Goal: Check status: Check status

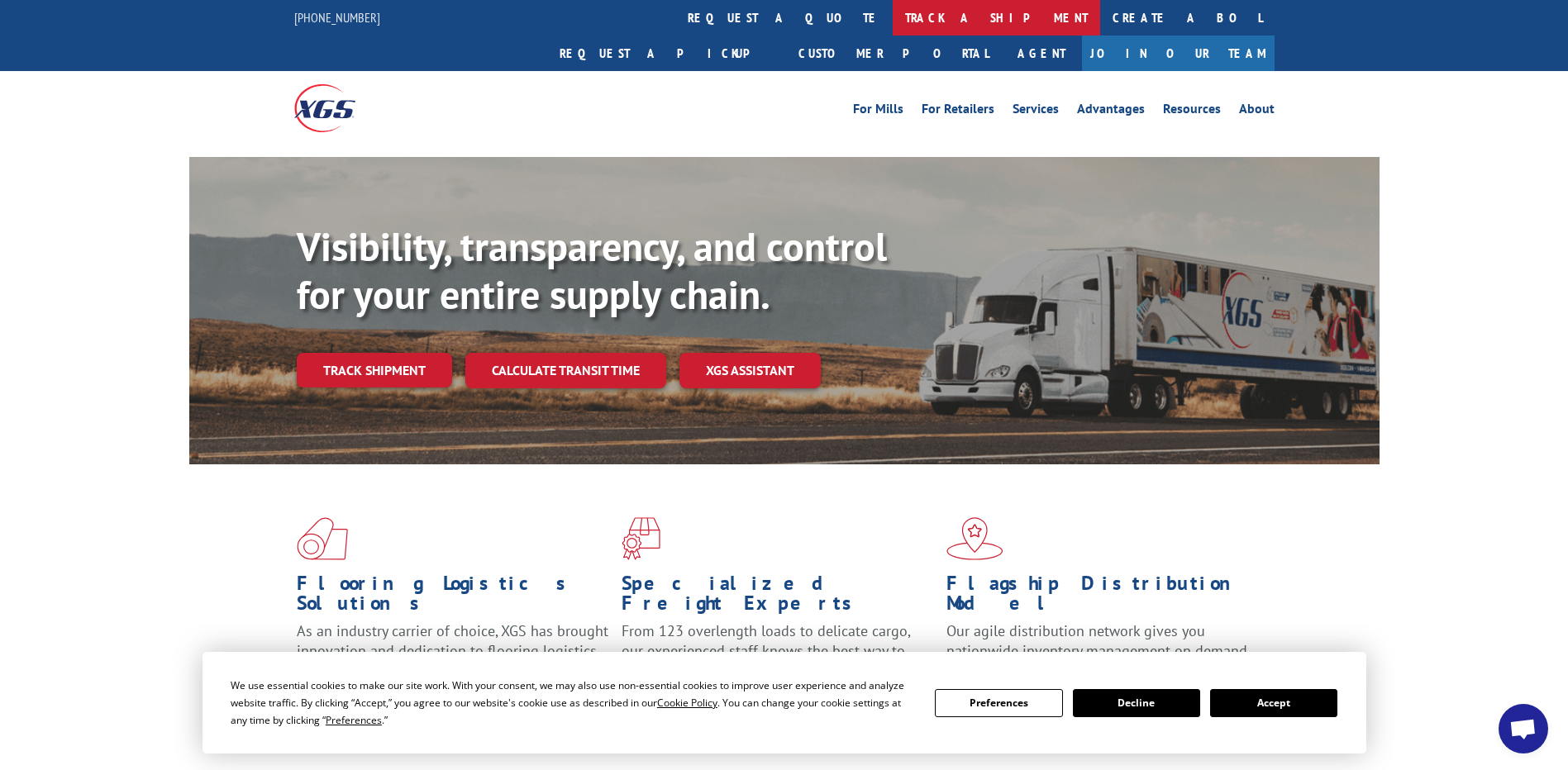
click at [893, 20] on link "track a shipment" at bounding box center [996, 18] width 207 height 36
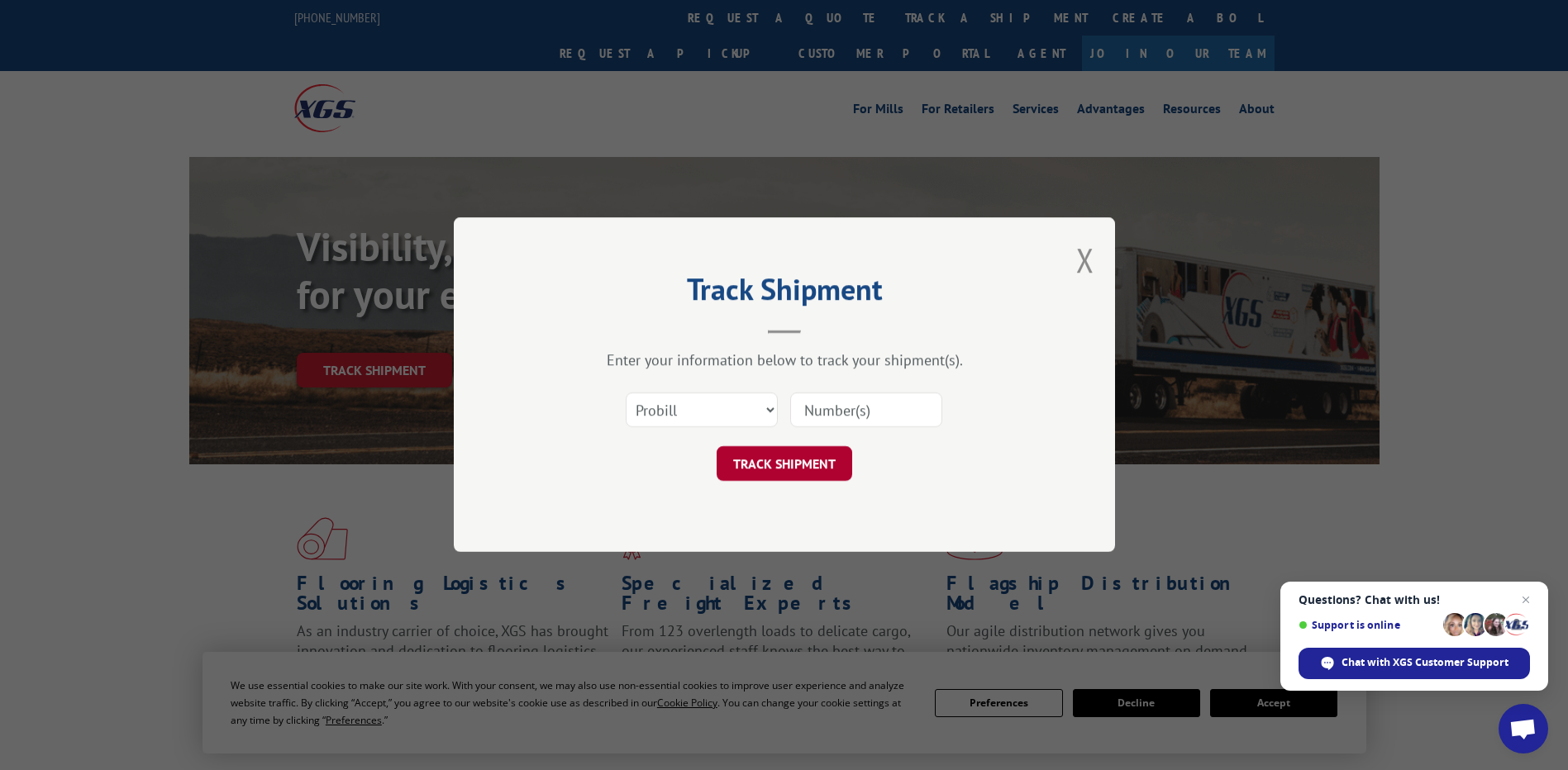
click at [778, 461] on button "TRACK SHIPMENT" at bounding box center [784, 464] width 135 height 35
paste input "17166013"
type input "17166013"
click at [813, 461] on button "TRACK SHIPMENT" at bounding box center [784, 464] width 135 height 35
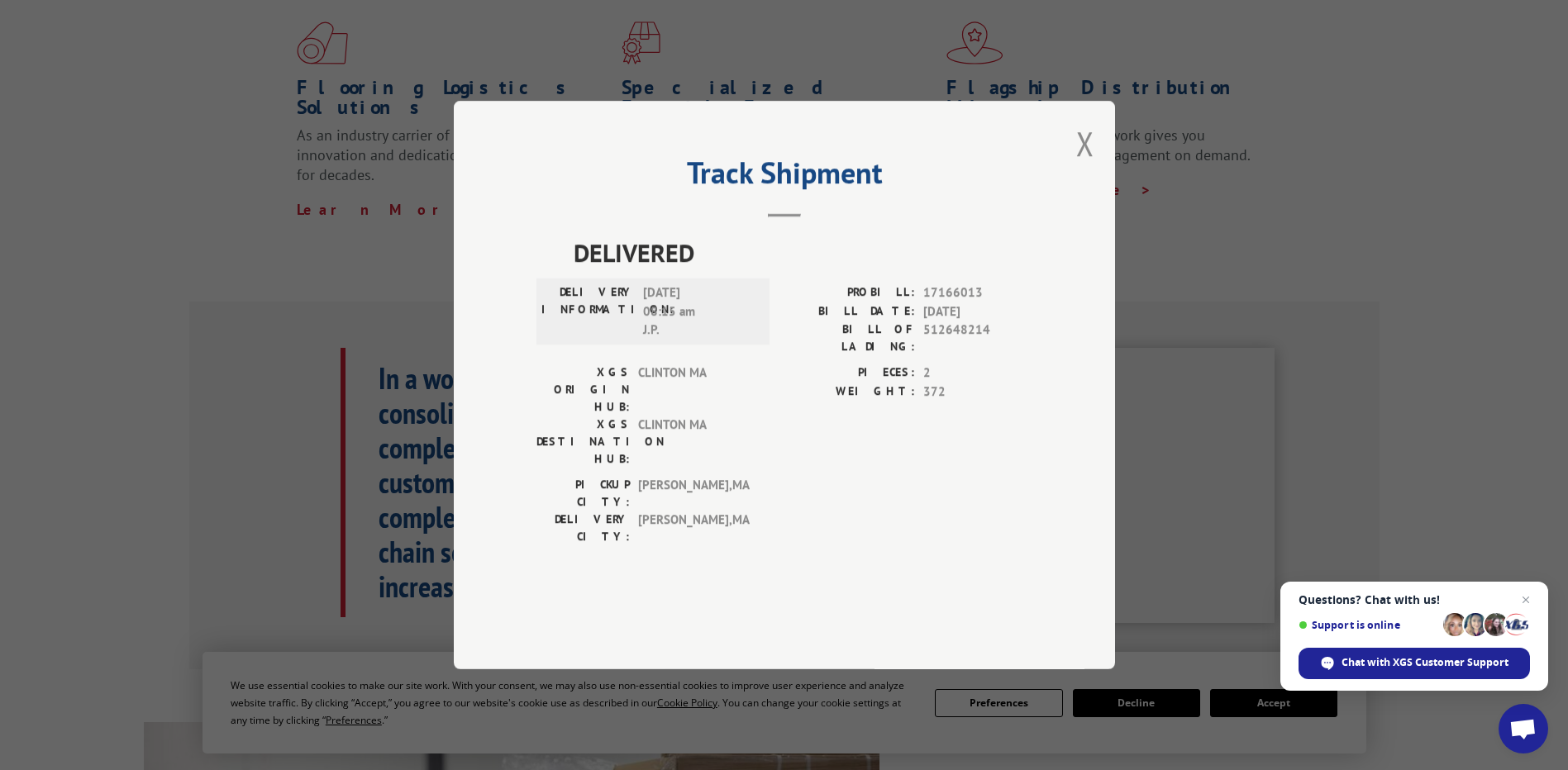
scroll to position [826, 0]
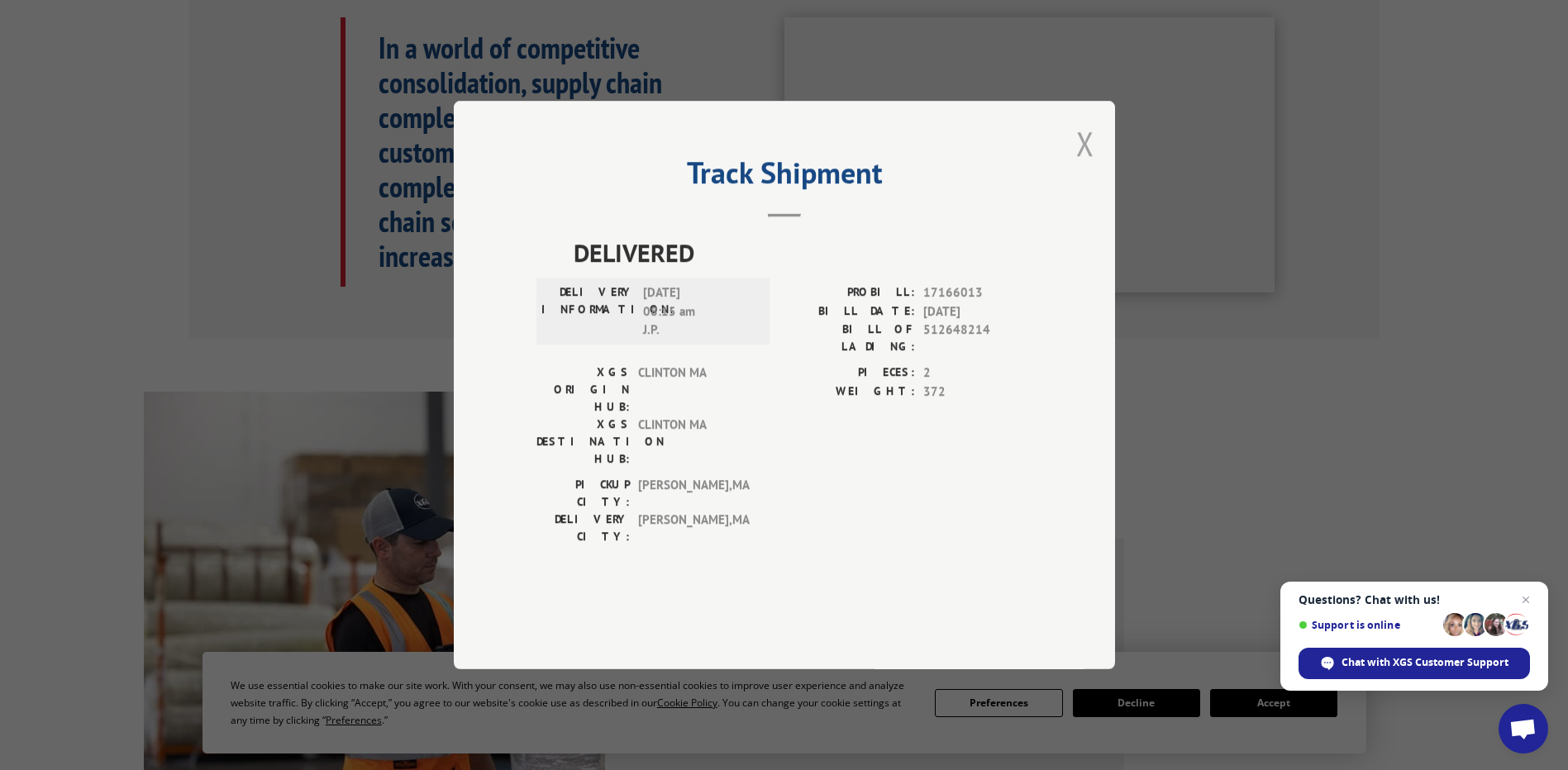
click at [1094, 165] on button "Close modal" at bounding box center [1085, 144] width 18 height 44
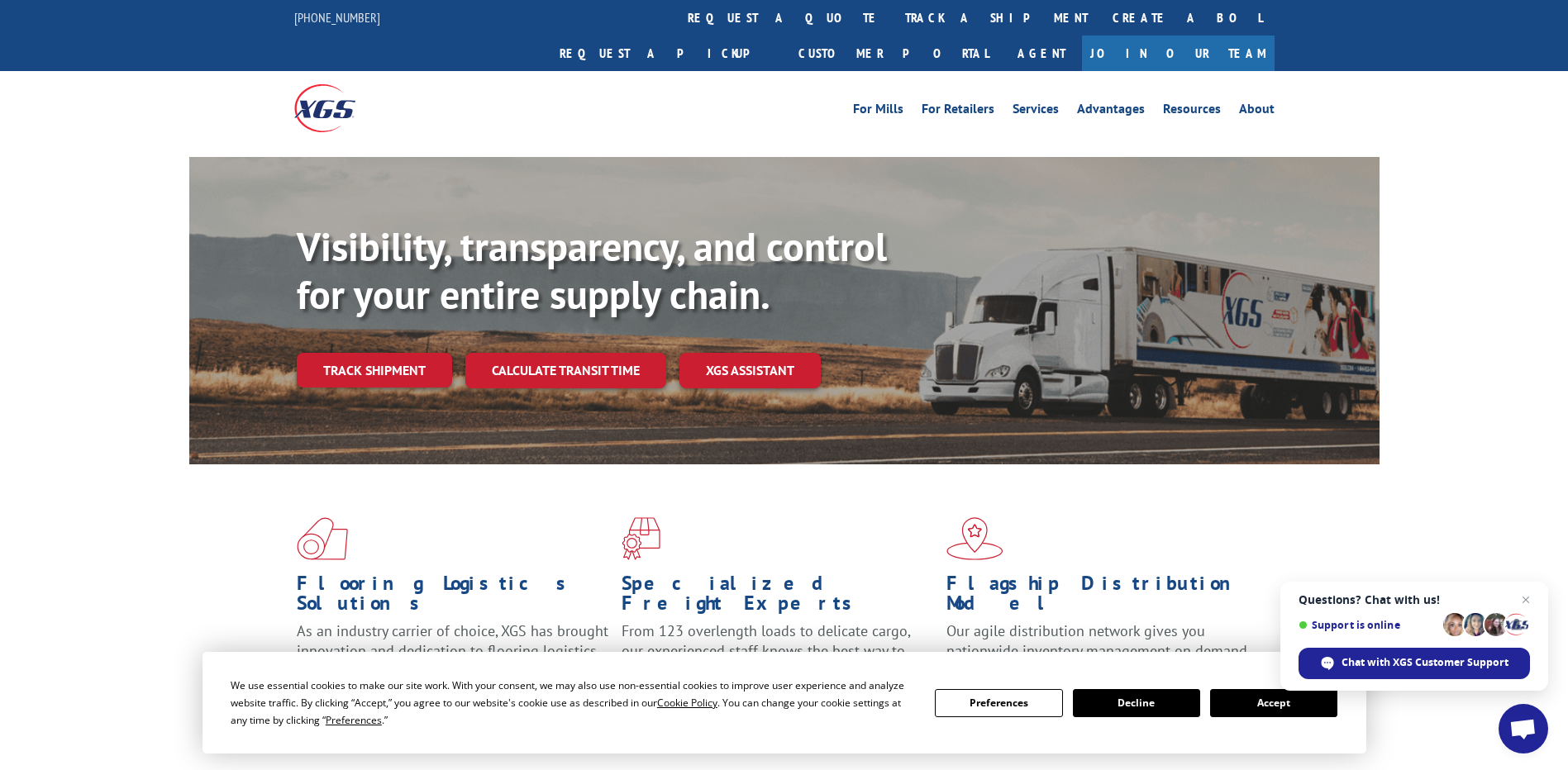
click at [1288, 691] on button "Accept" at bounding box center [1274, 703] width 127 height 29
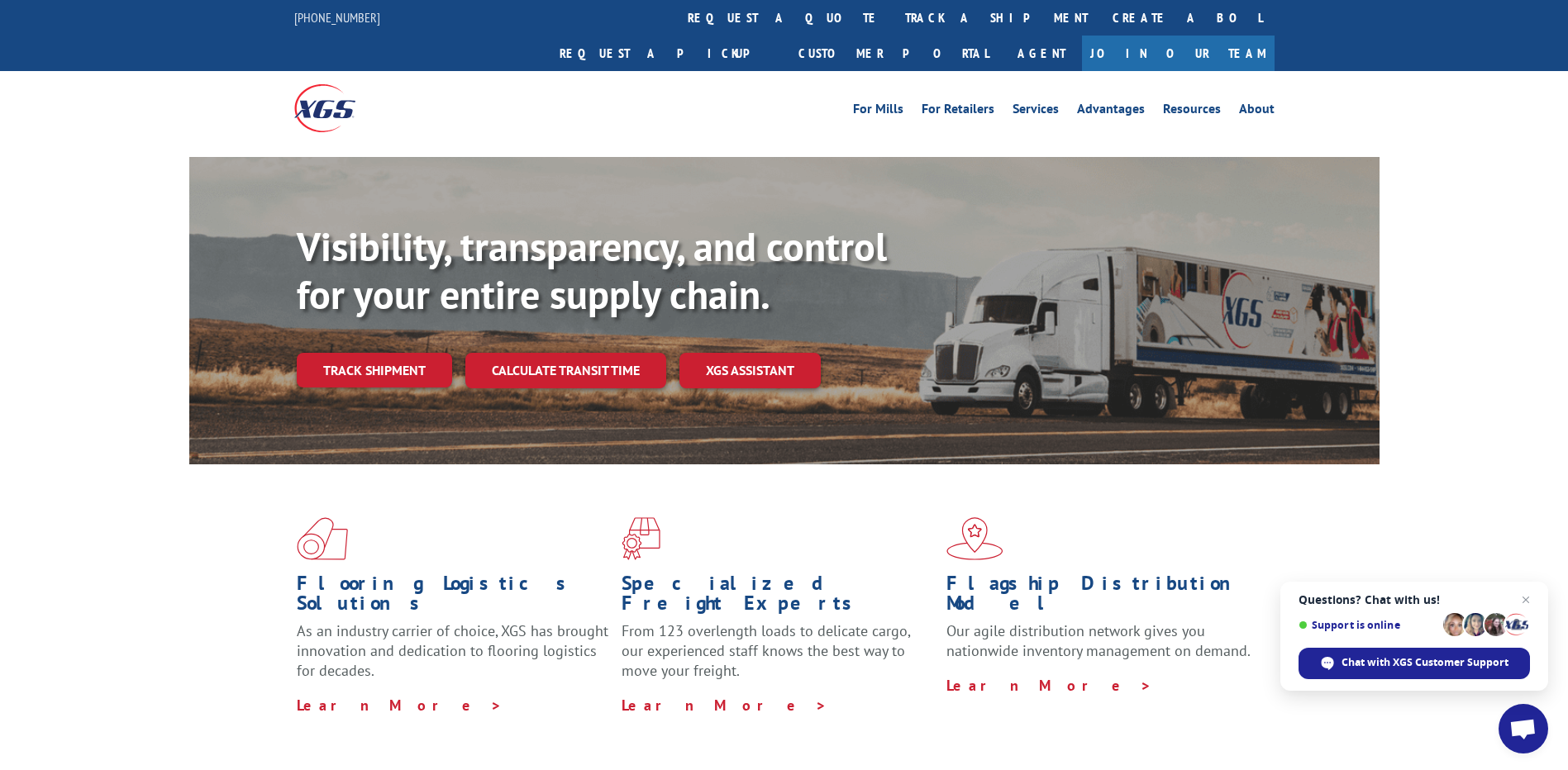
click at [1290, 701] on div "Flooring Logistics Solutions As an industry carrier of choice, XGS has brought …" at bounding box center [784, 615] width 1190 height 303
click at [1082, 36] on link "Agent" at bounding box center [1042, 53] width 81 height 36
